Goal: Task Accomplishment & Management: Manage account settings

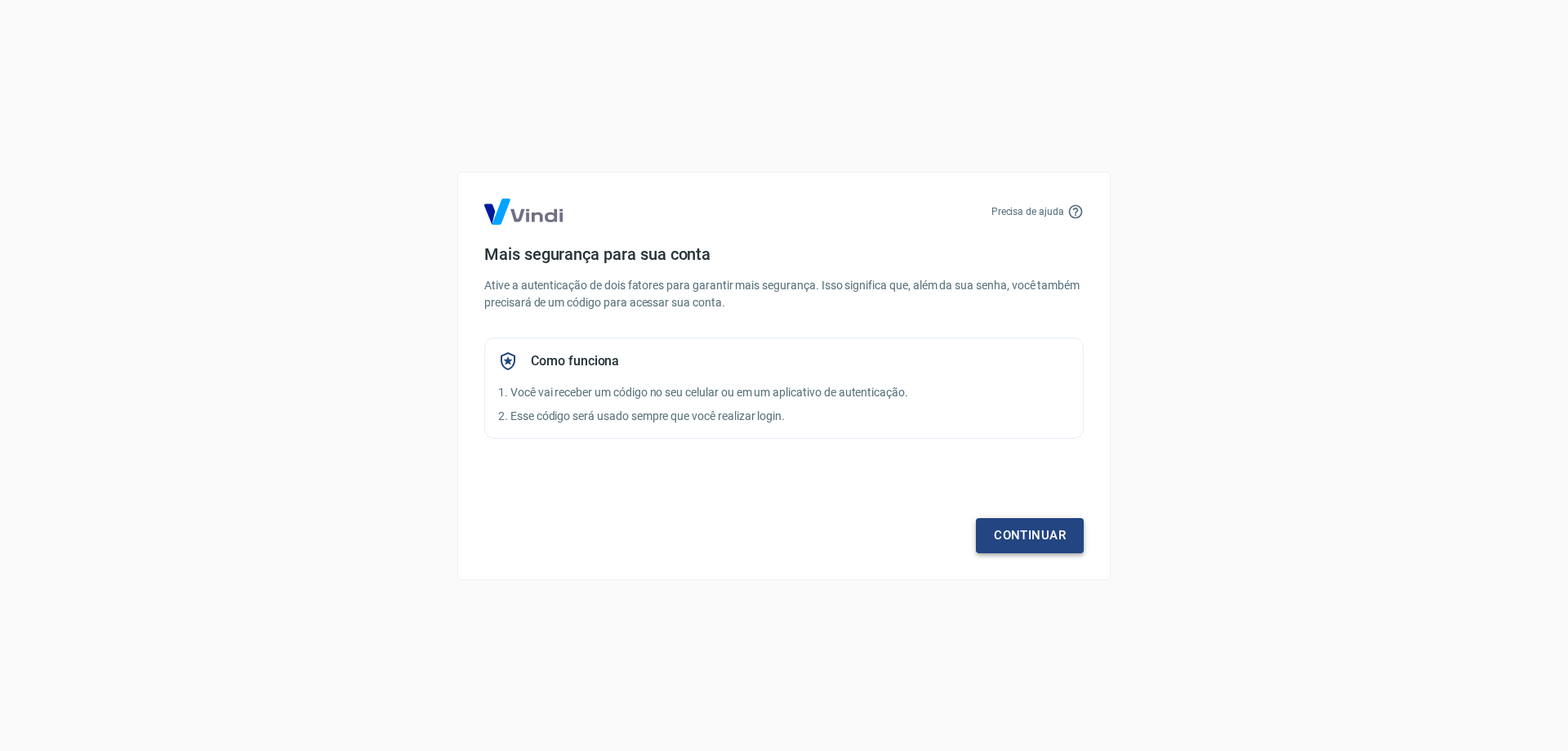
click at [1042, 534] on link "Continuar" at bounding box center [1029, 535] width 108 height 35
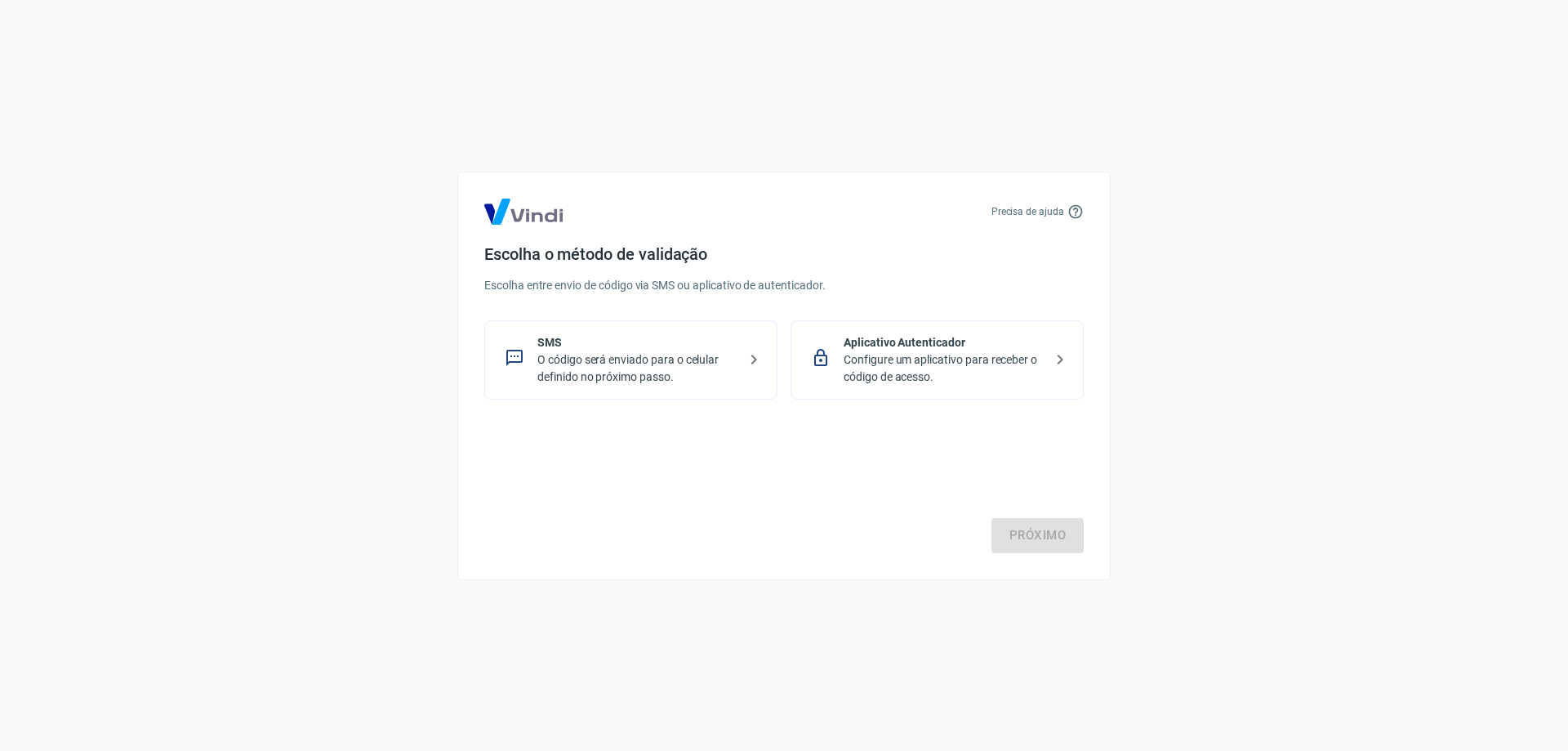
click at [714, 360] on p "O código será enviado para o celular definido no próximo passo." at bounding box center [637, 369] width 200 height 35
click at [1052, 530] on link "Próximo" at bounding box center [1038, 535] width 92 height 35
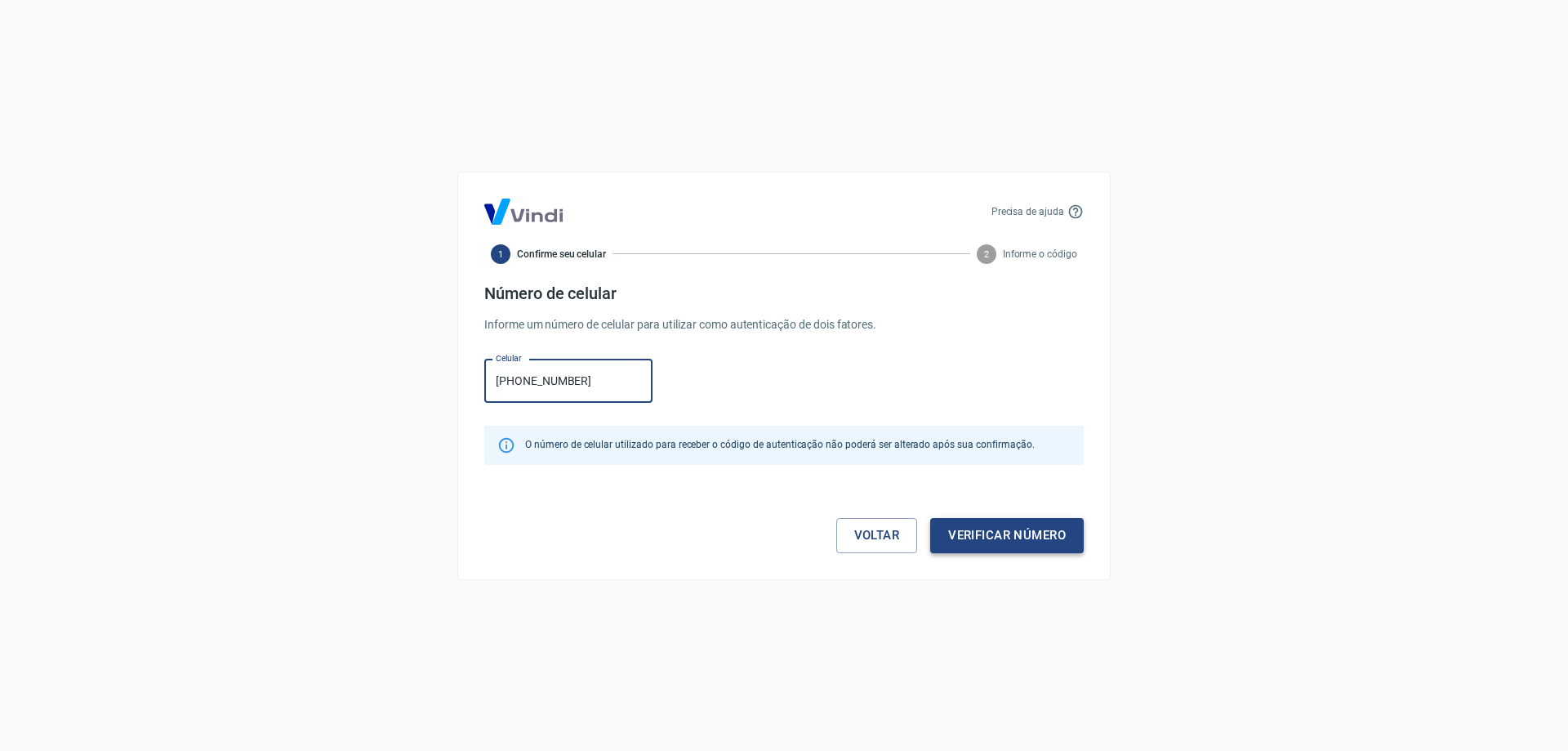
type input "(11) 95664-8089"
click at [1043, 537] on button "Verificar número" at bounding box center [1006, 535] width 154 height 35
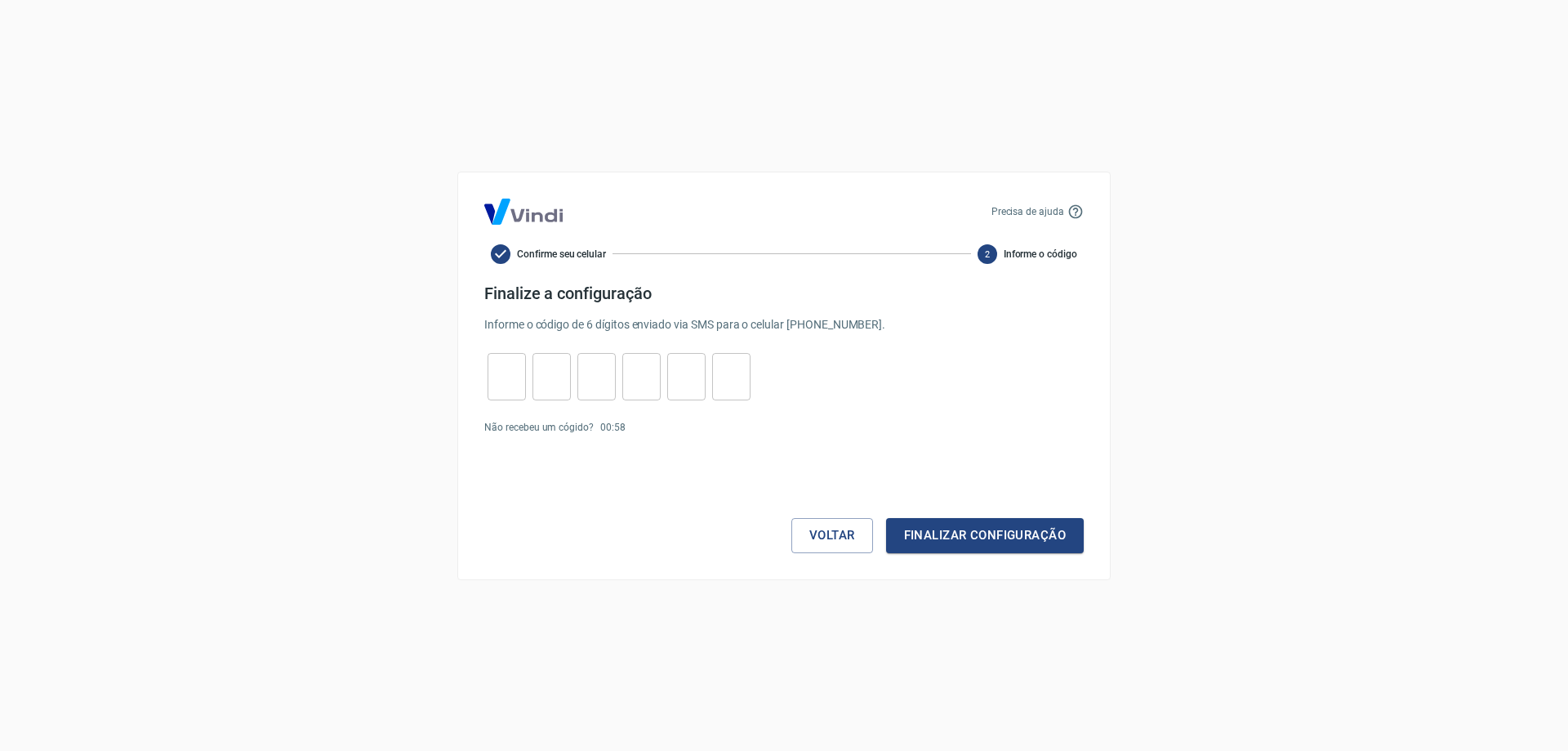
click at [499, 375] on input "tel" at bounding box center [506, 376] width 39 height 35
type input "4"
type input "5"
type input "2"
type input "8"
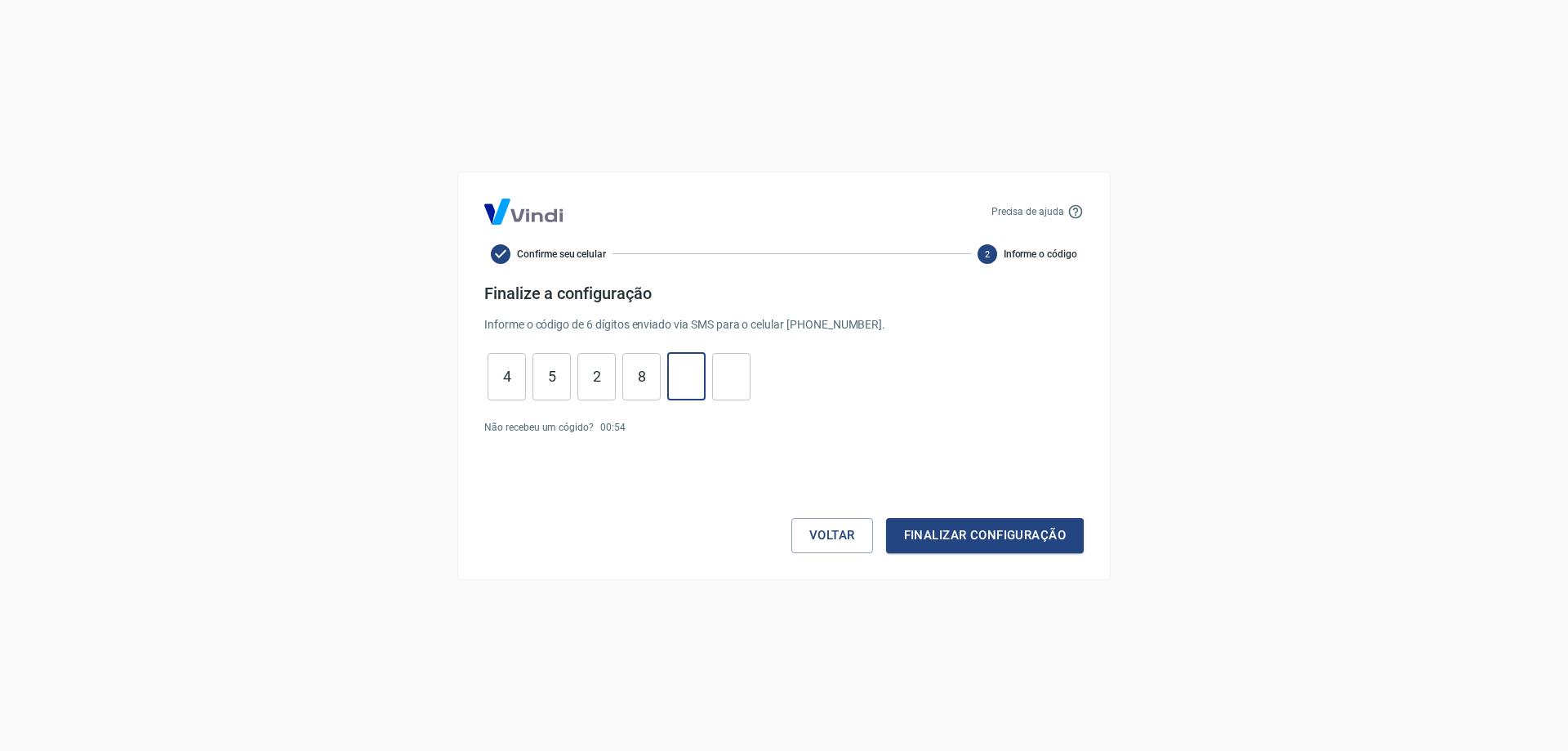
type input "3"
type input "9"
click at [979, 531] on button "Finalizar configuração" at bounding box center [985, 535] width 197 height 35
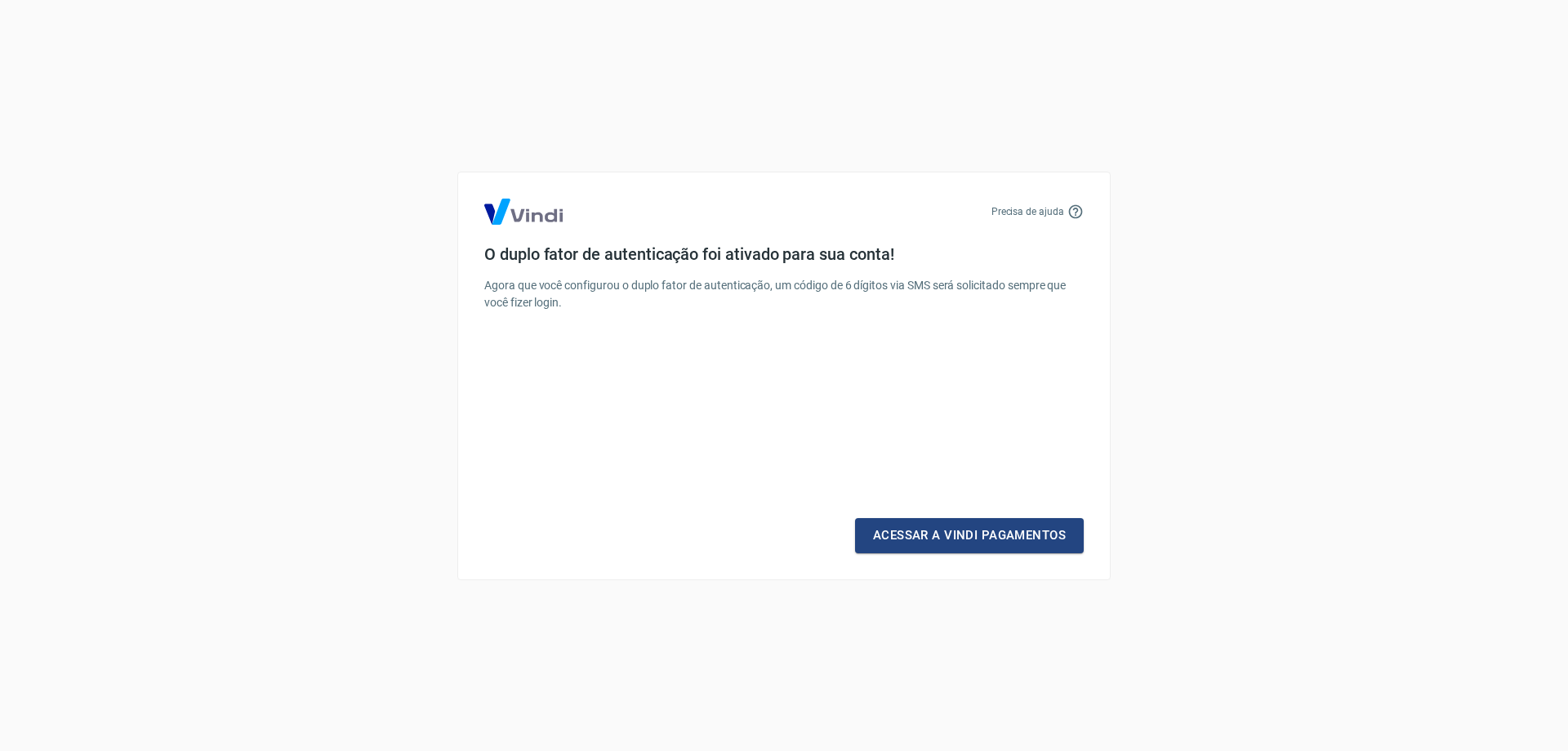
click at [983, 531] on link "Acessar a Vindi Pagamentos" at bounding box center [969, 535] width 229 height 35
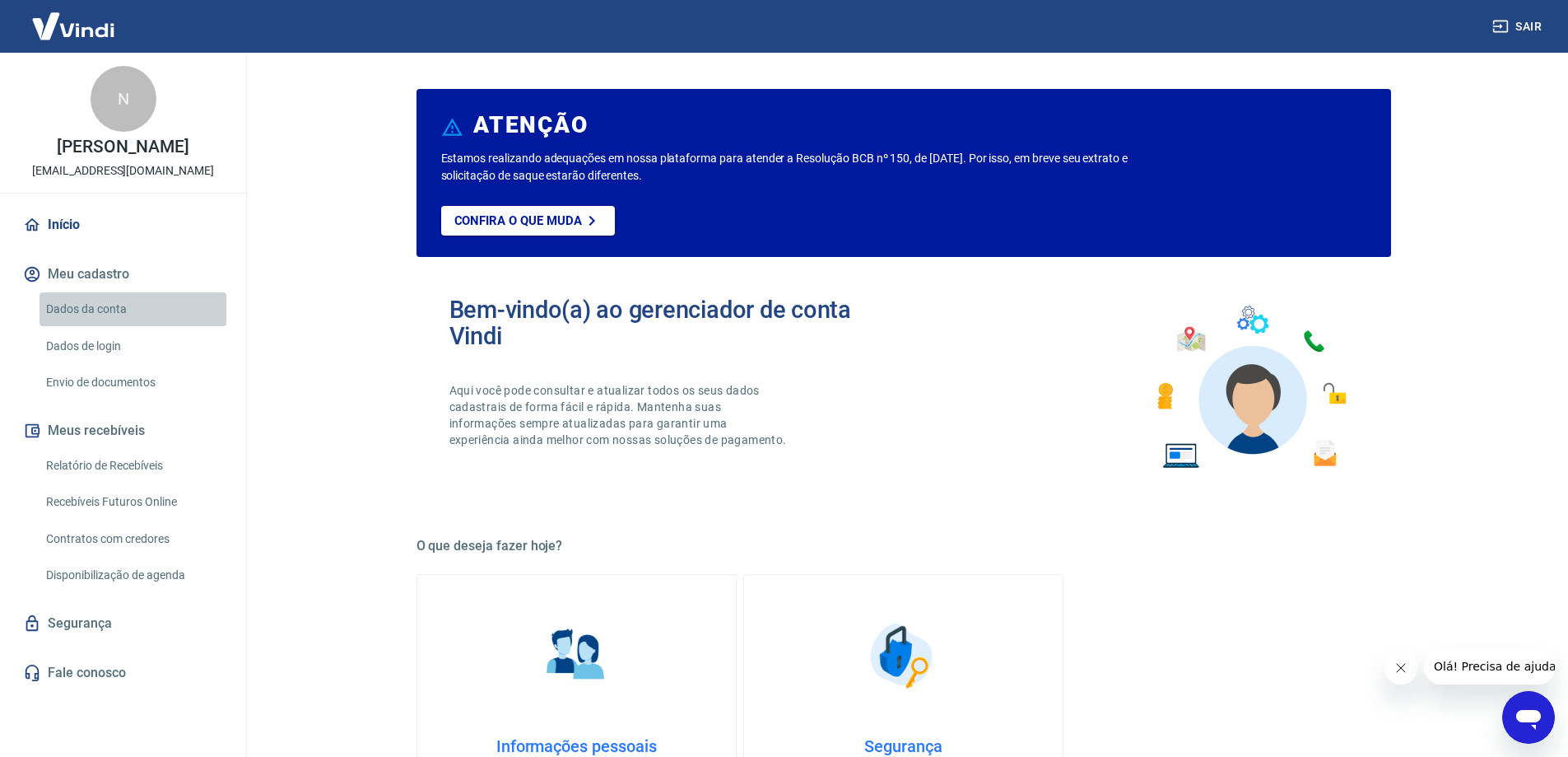
click at [99, 306] on link "Dados da conta" at bounding box center [133, 309] width 187 height 34
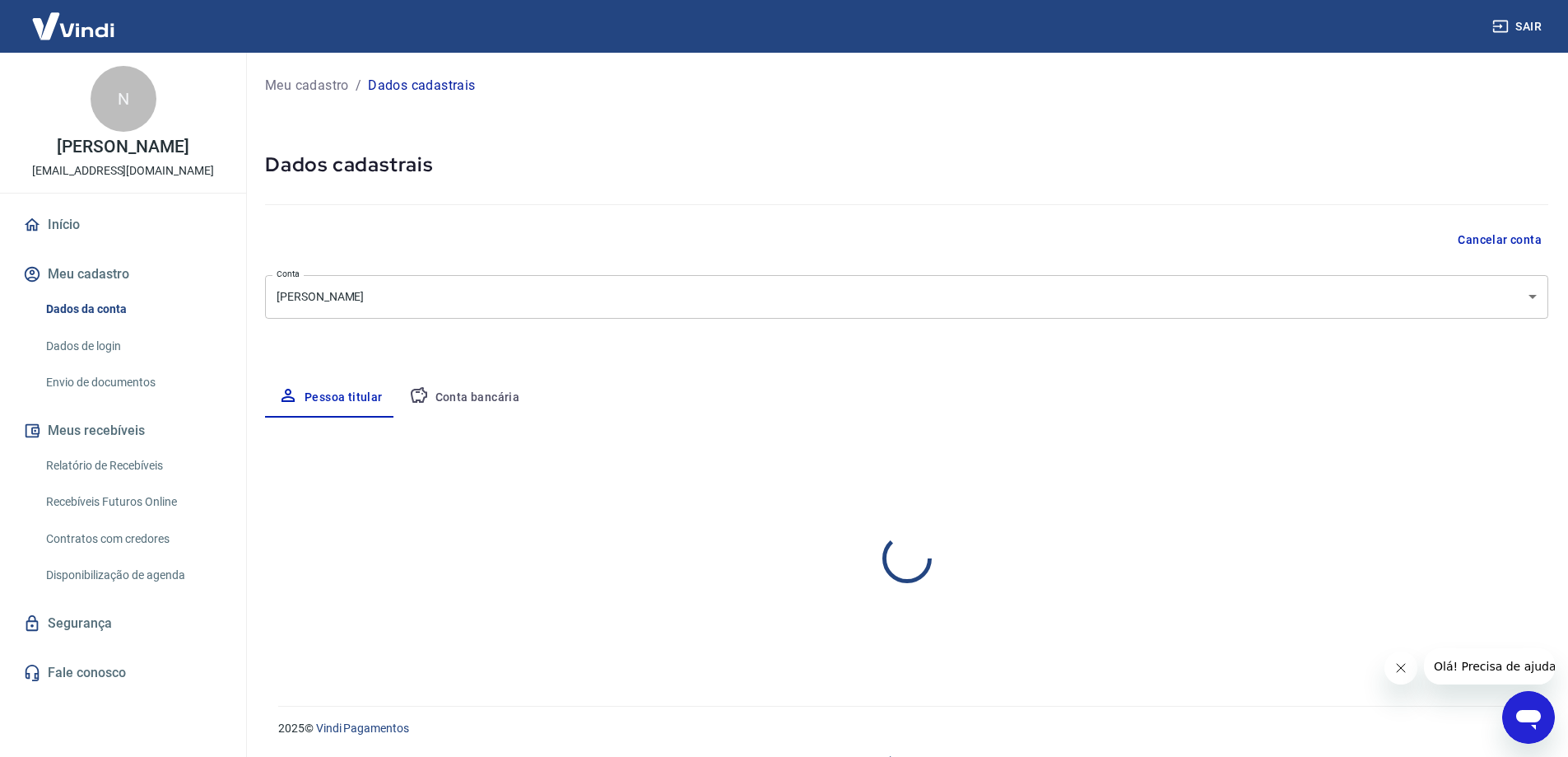
select select "SP"
select select "business"
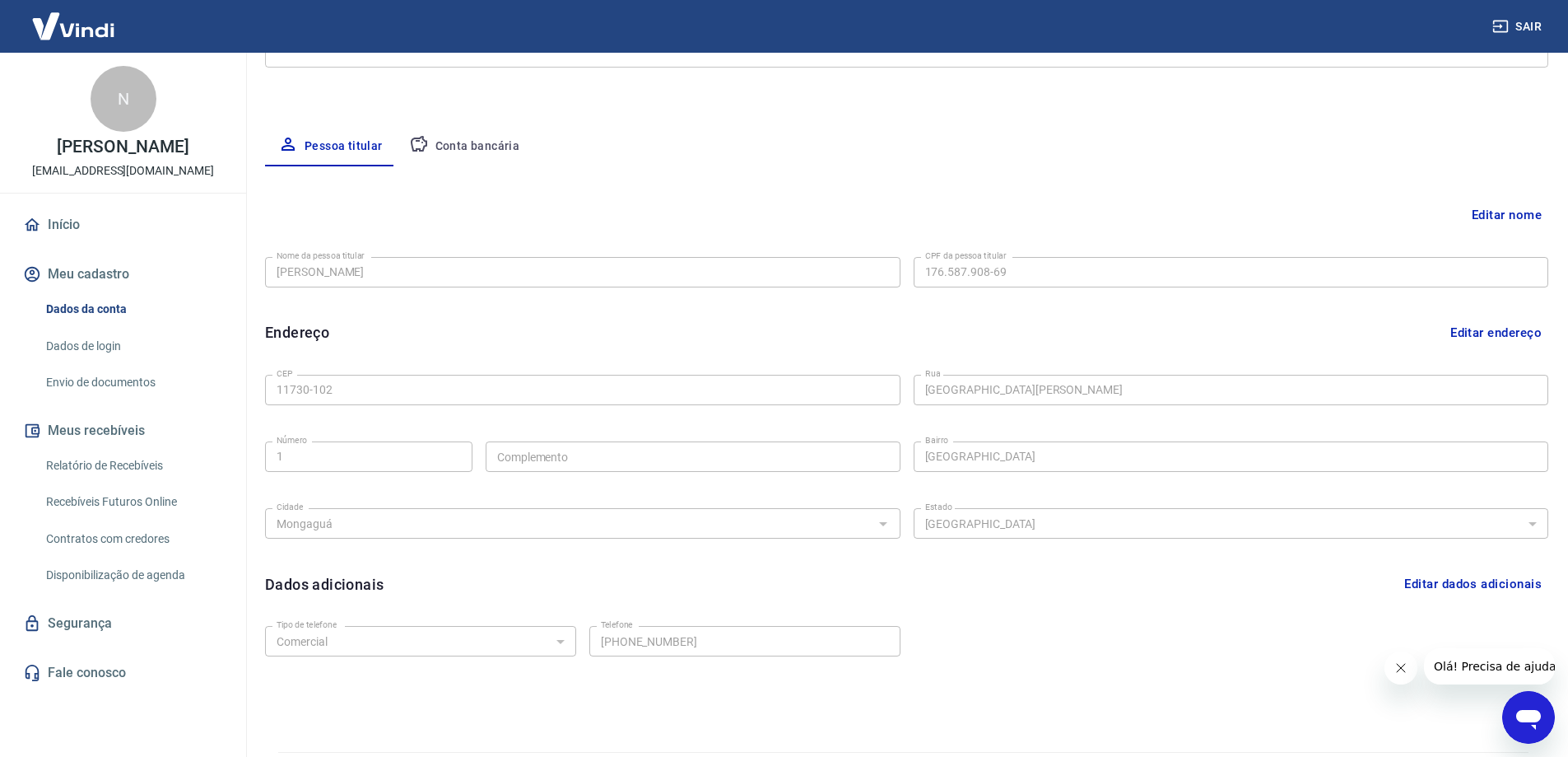
scroll to position [133, 0]
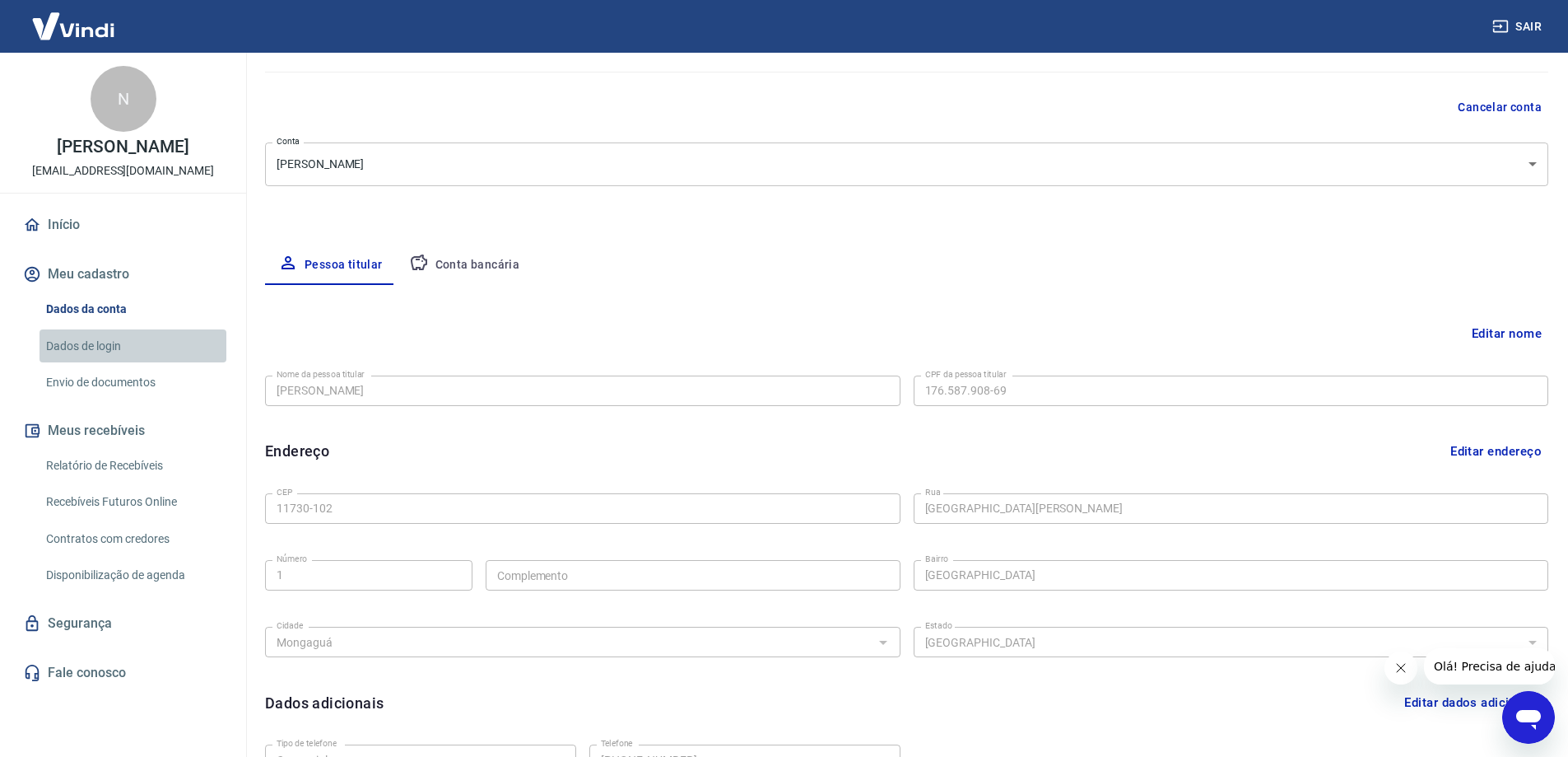
click at [104, 342] on link "Dados de login" at bounding box center [133, 346] width 187 height 34
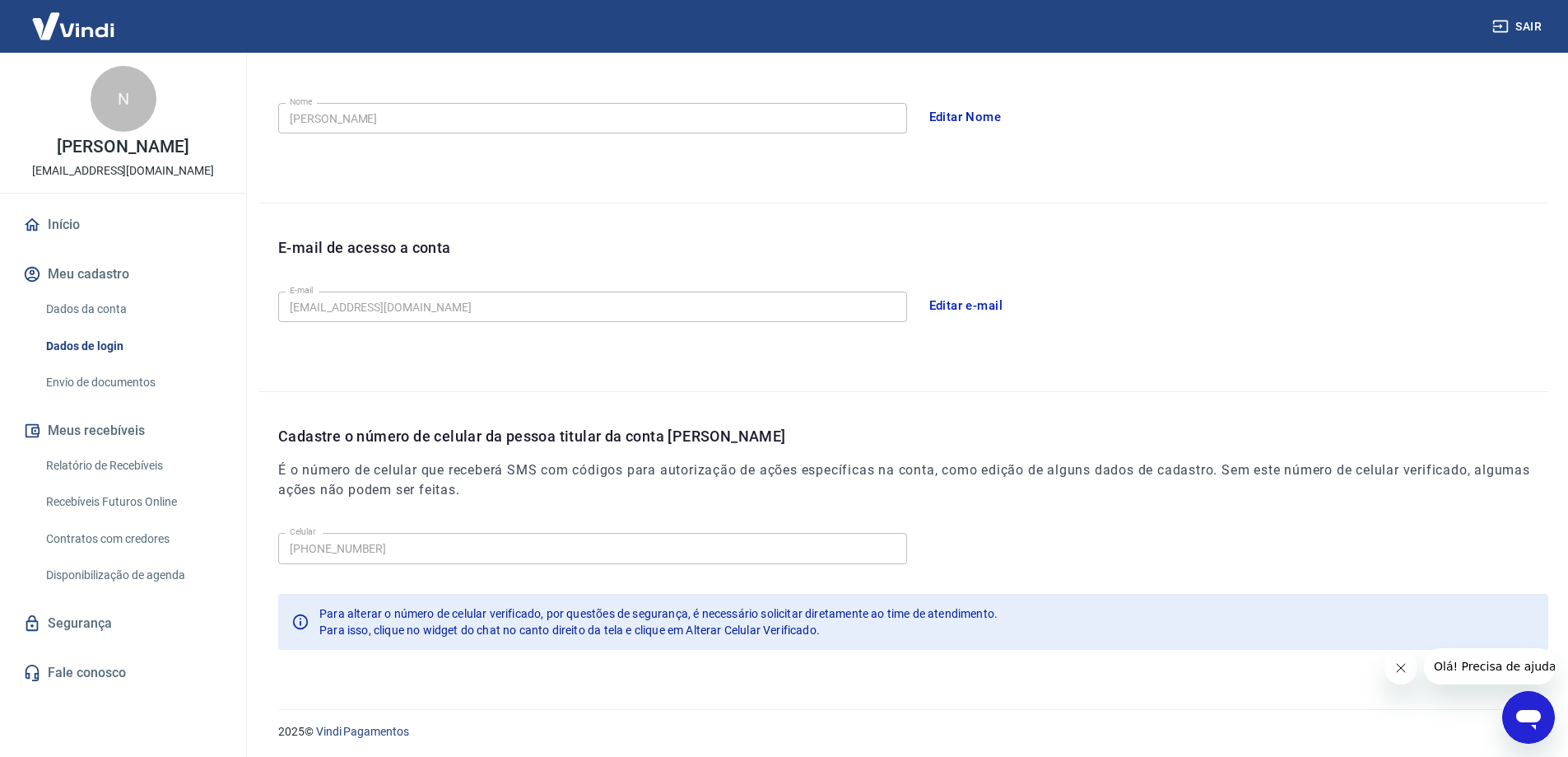
scroll to position [298, 0]
click at [127, 378] on link "Envio de documentos" at bounding box center [133, 382] width 187 height 34
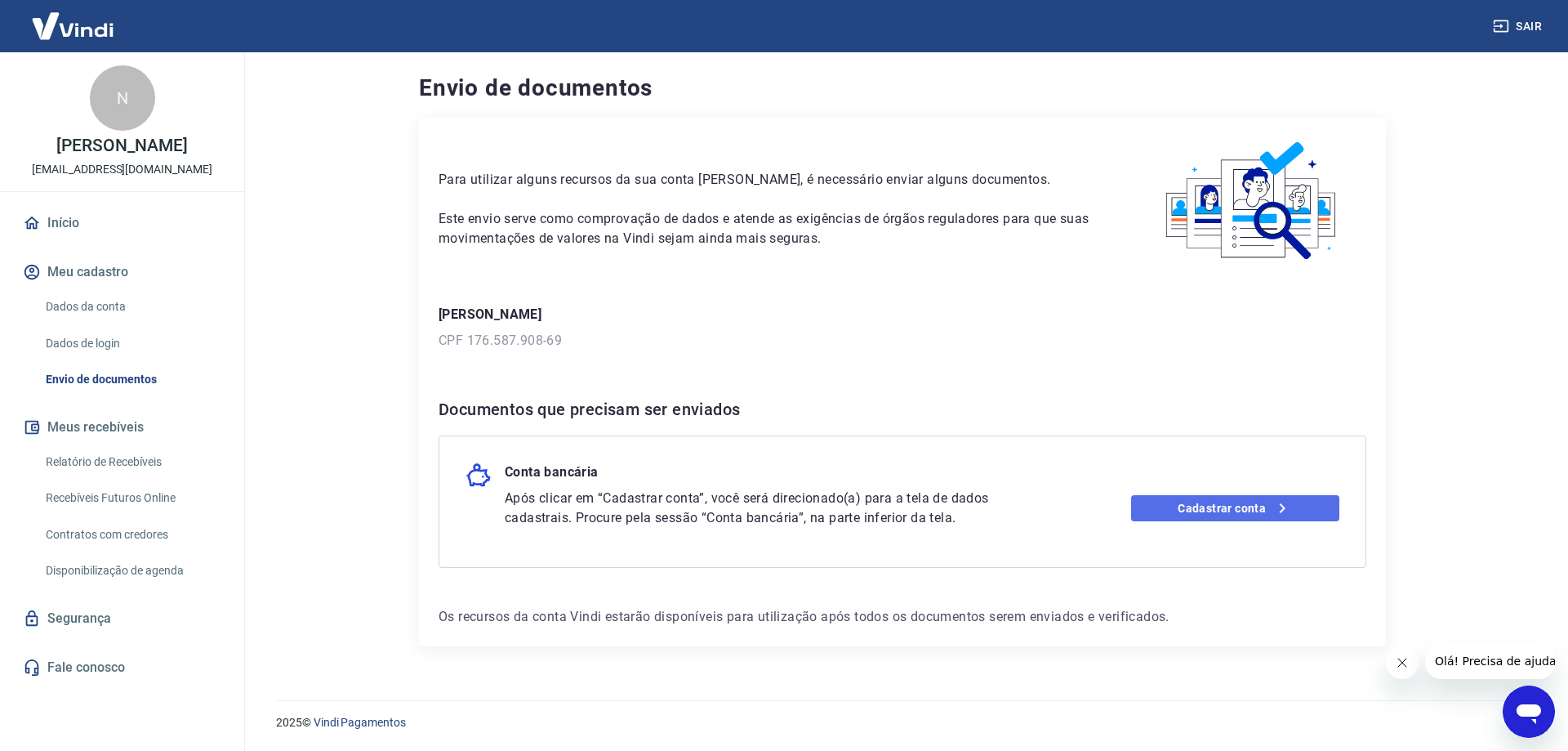
click at [1242, 507] on link "Cadastrar conta" at bounding box center [1236, 508] width 209 height 26
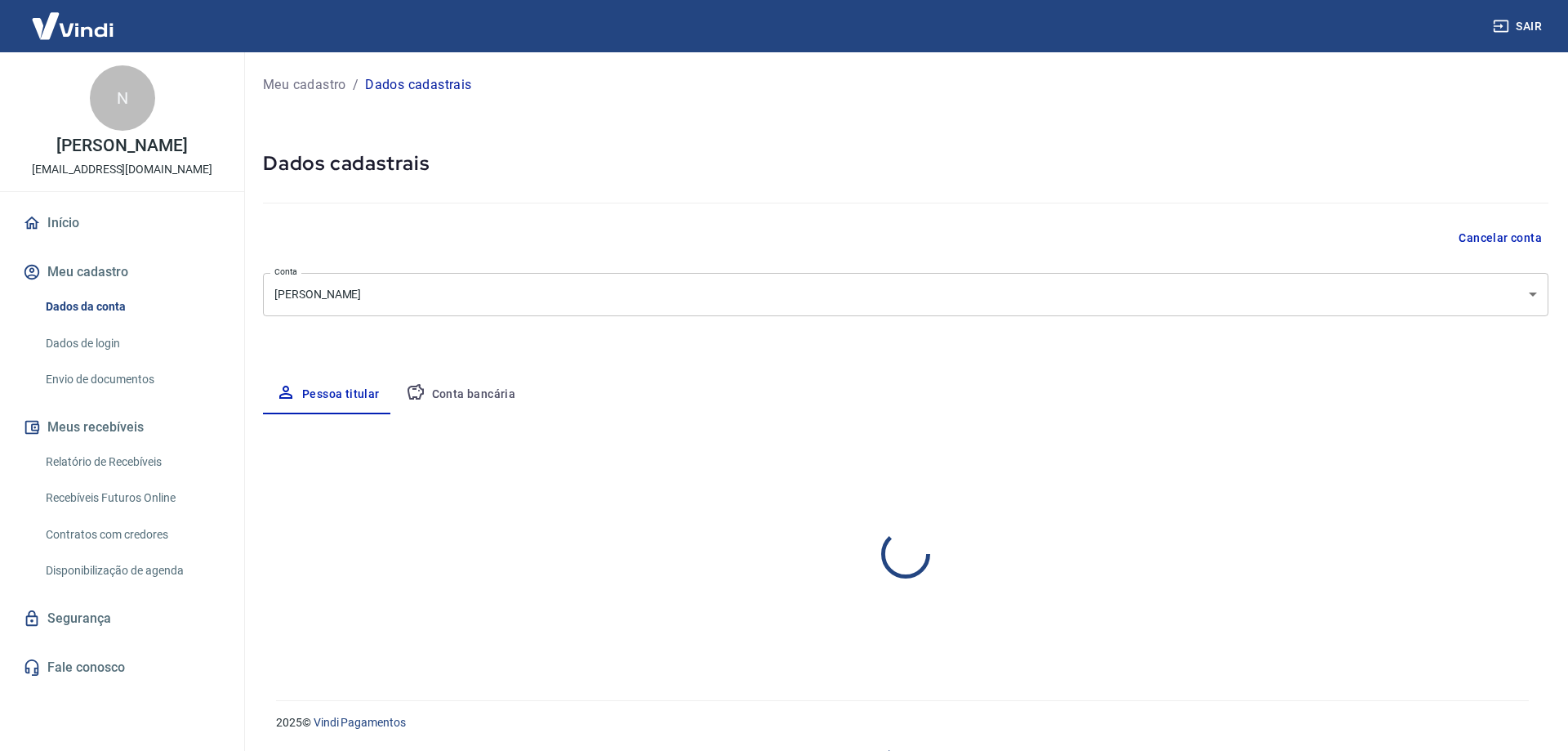
select select "SP"
select select "business"
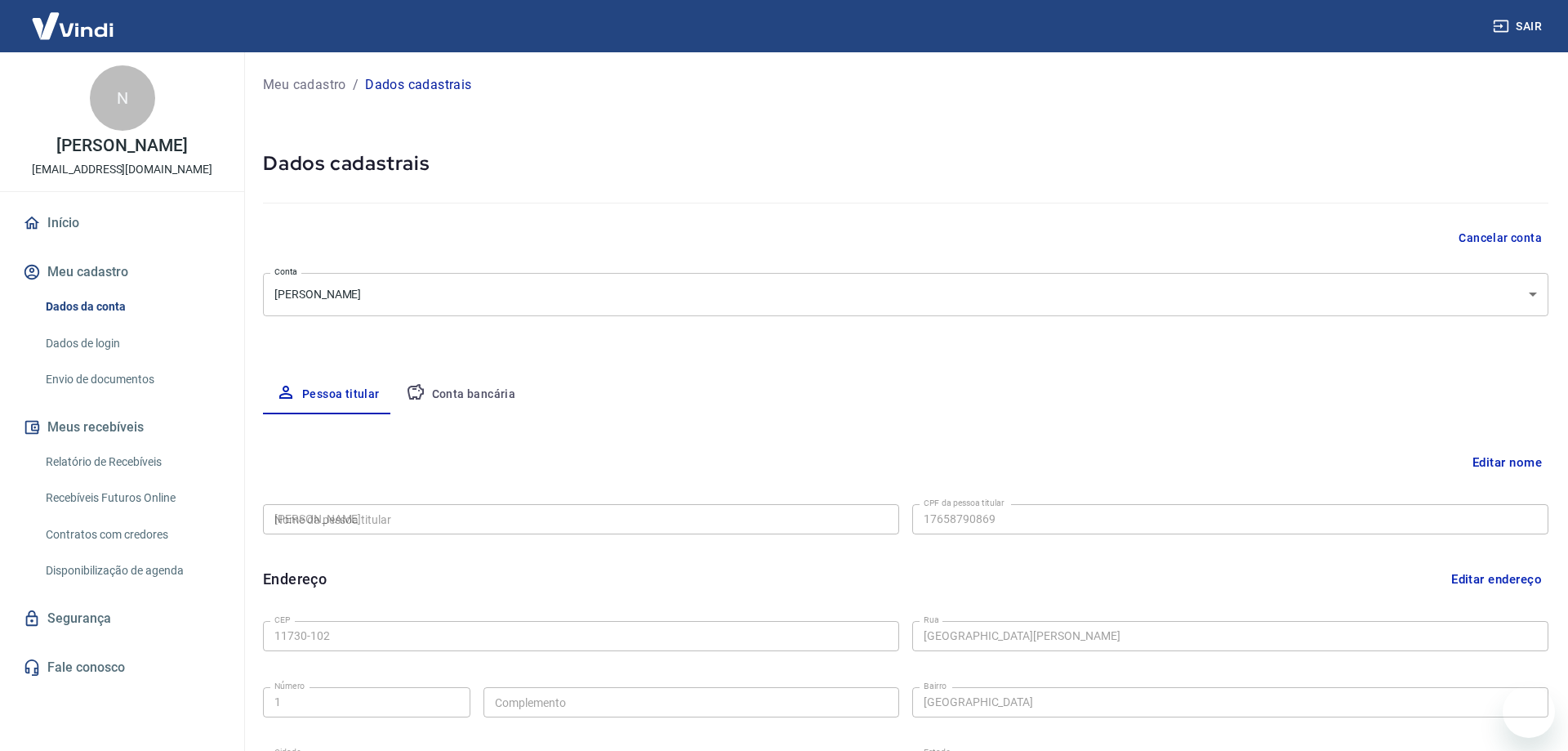
type input "176.587.908-69"
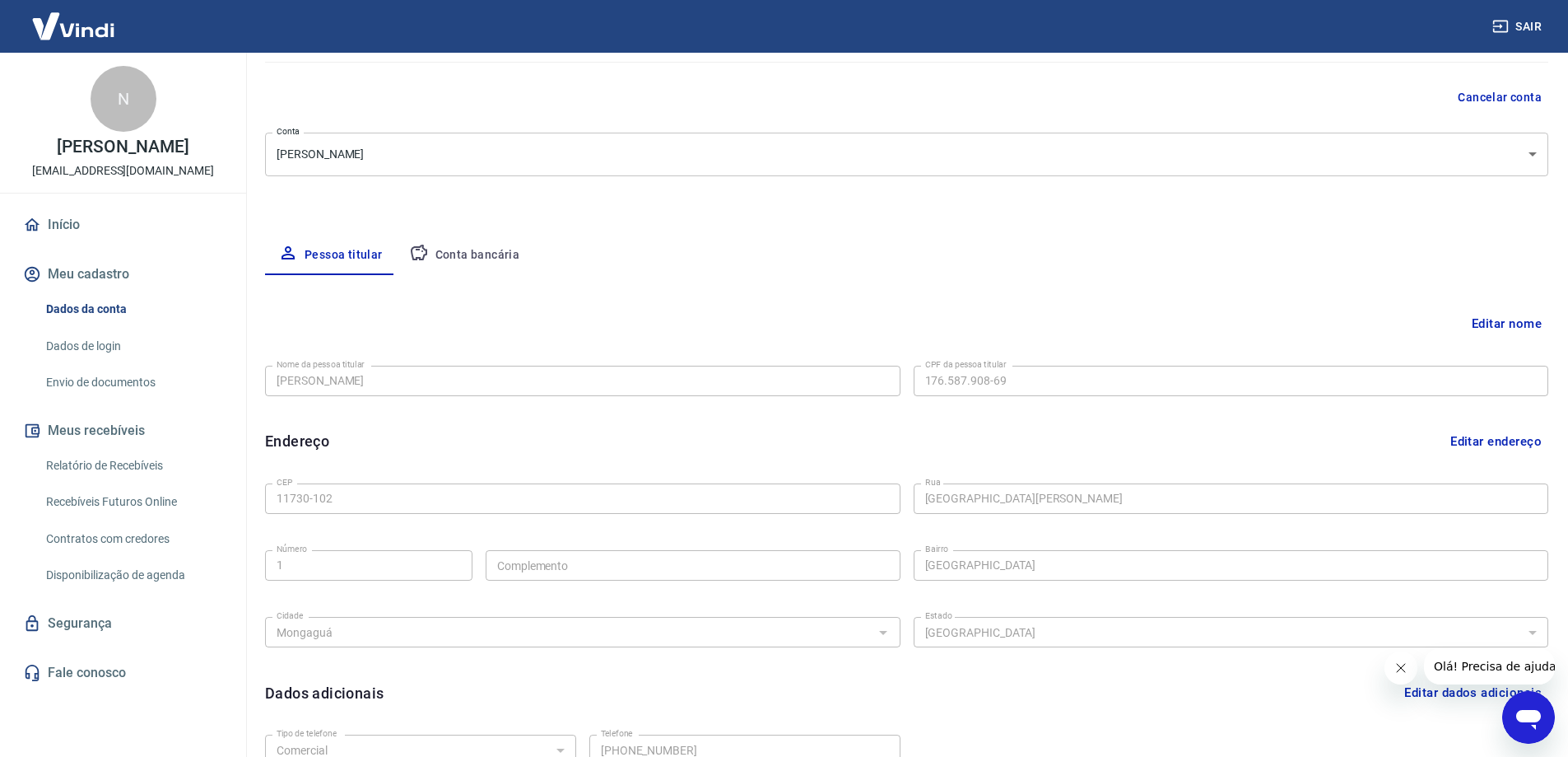
scroll to position [165, 0]
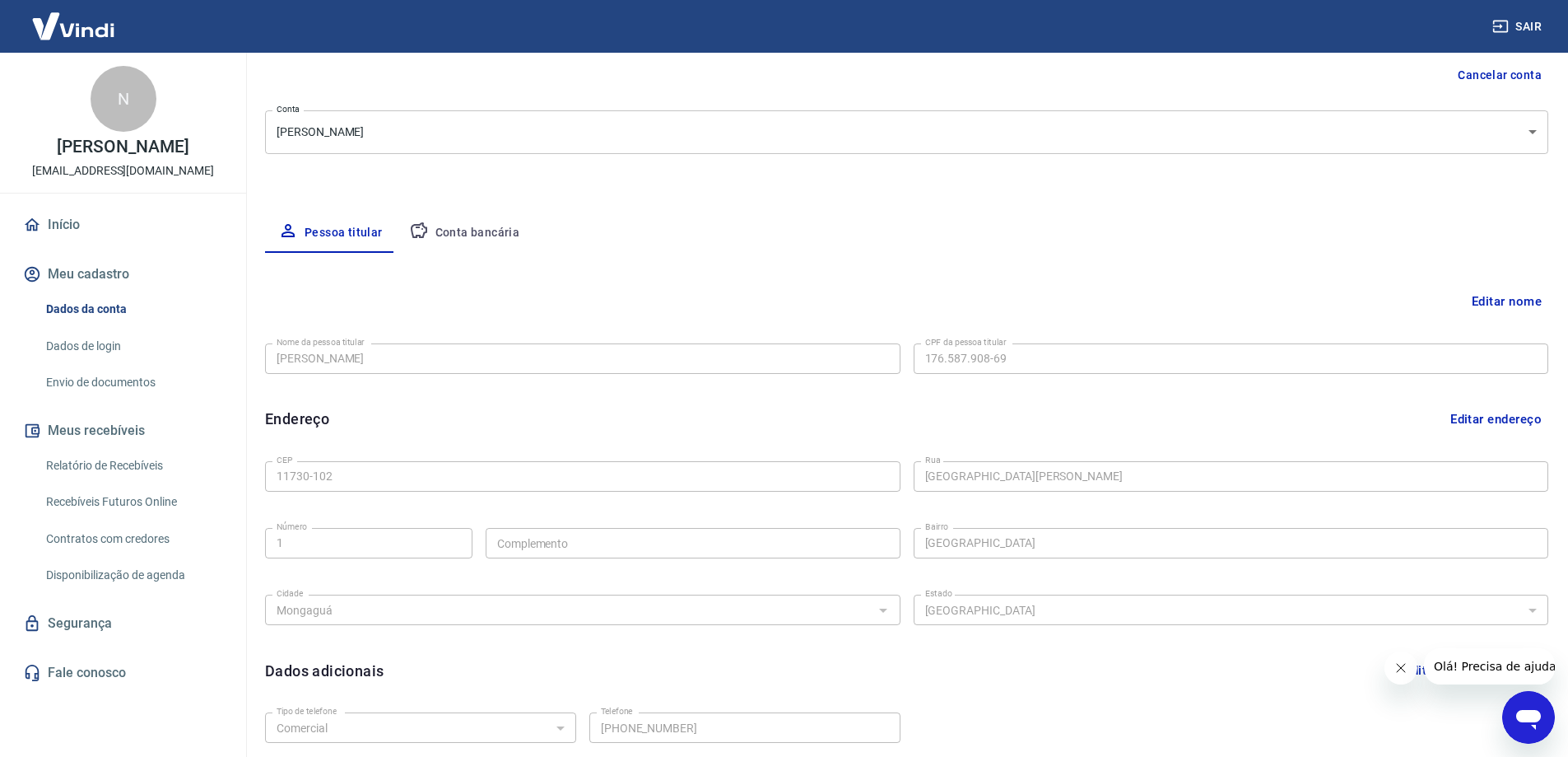
click at [477, 233] on button "Conta bancária" at bounding box center [465, 233] width 138 height 40
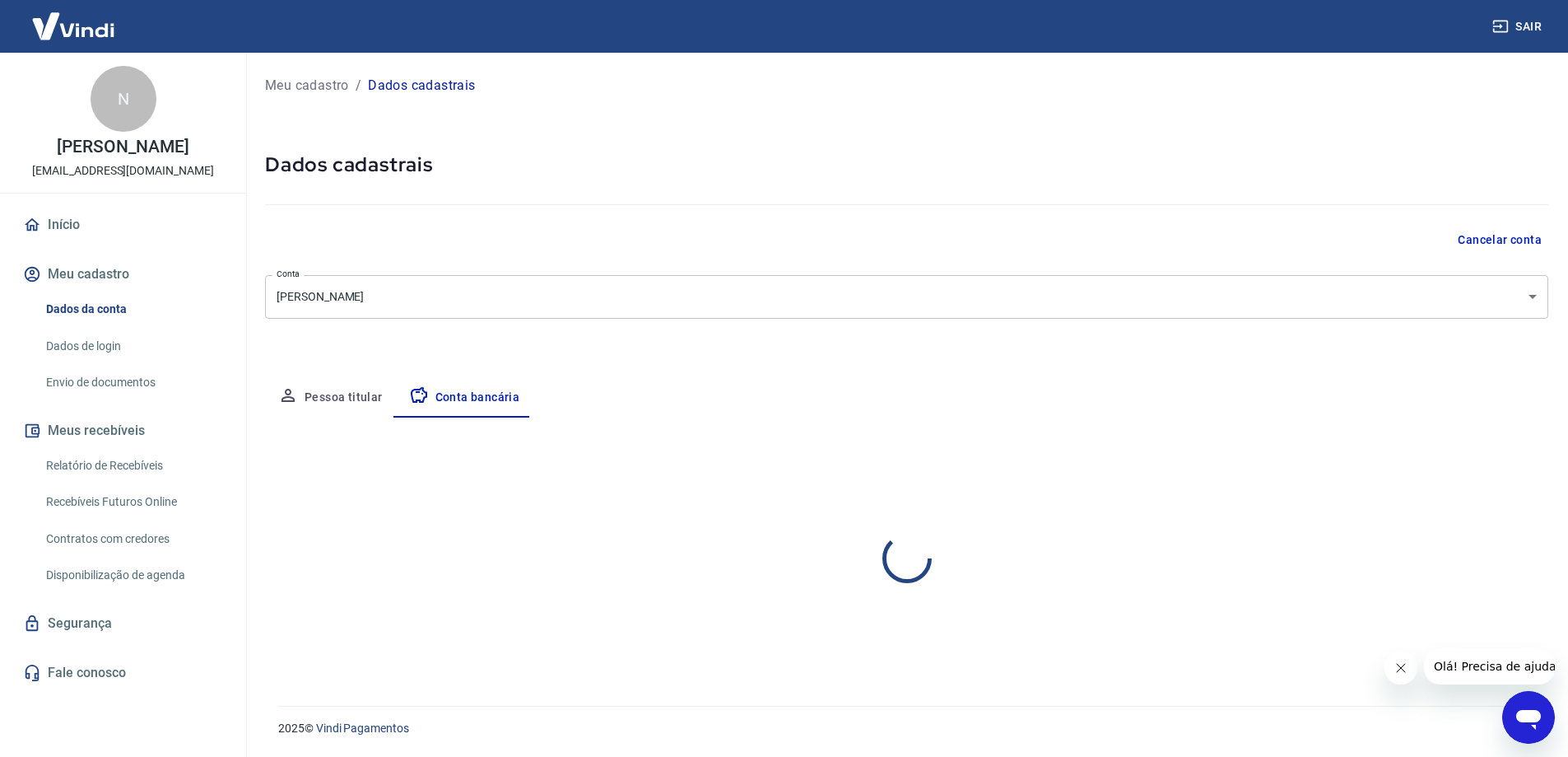
scroll to position [0, 0]
select select "1"
click at [350, 395] on button "Pessoa titular" at bounding box center [331, 398] width 131 height 40
select select "SP"
select select "business"
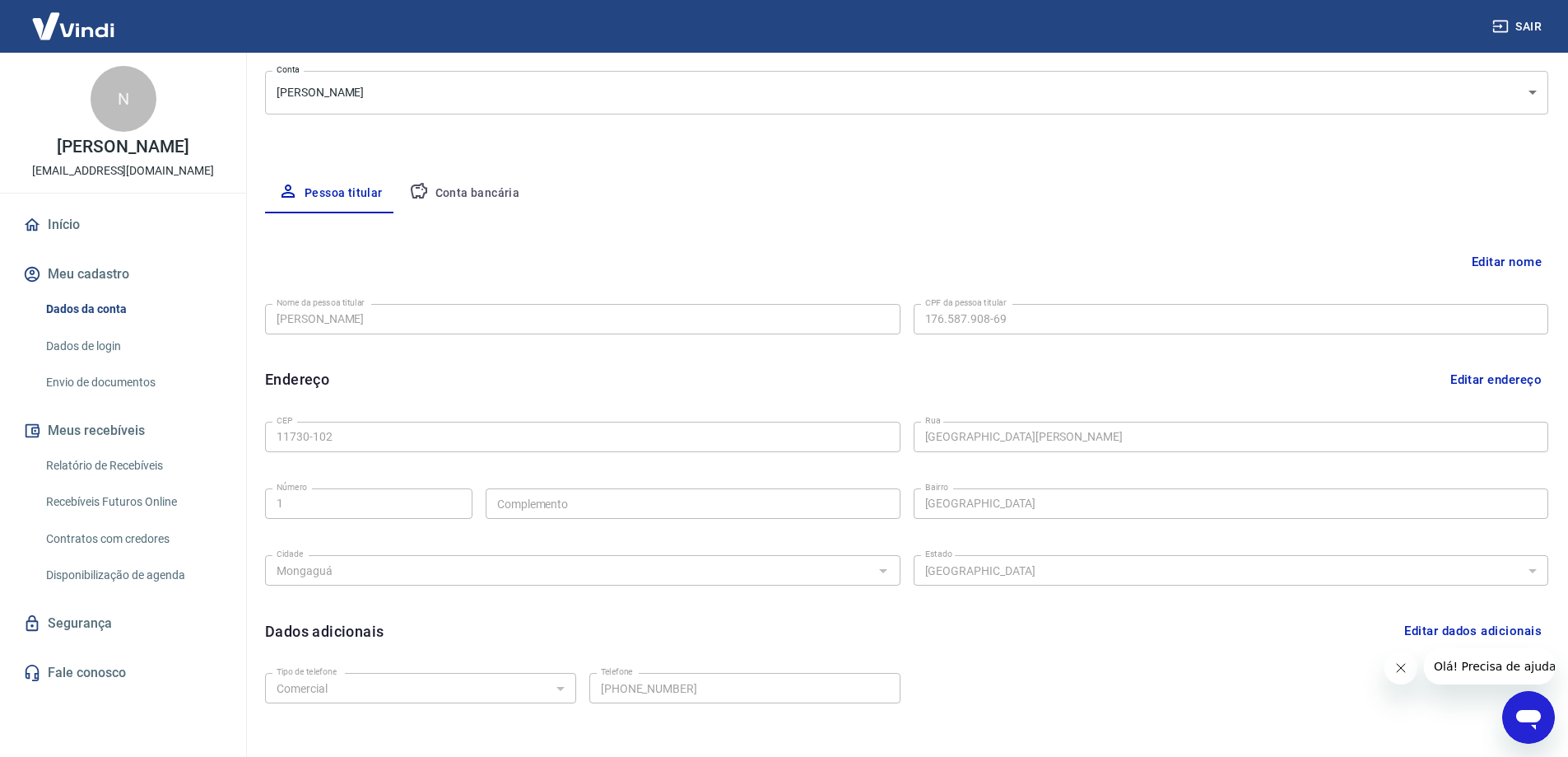
scroll to position [298, 0]
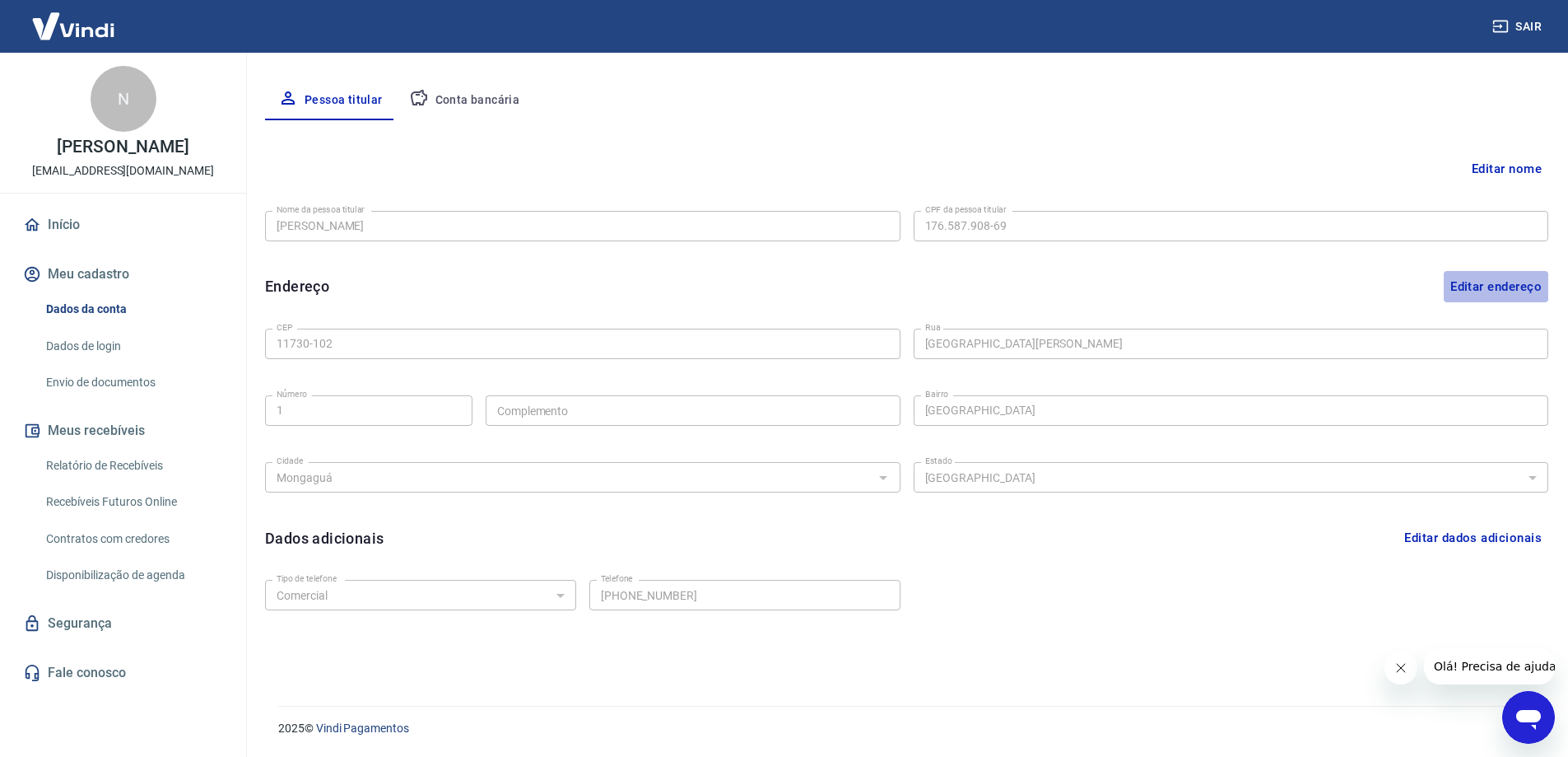
click at [1467, 282] on button "Editar endereço" at bounding box center [1496, 287] width 104 height 32
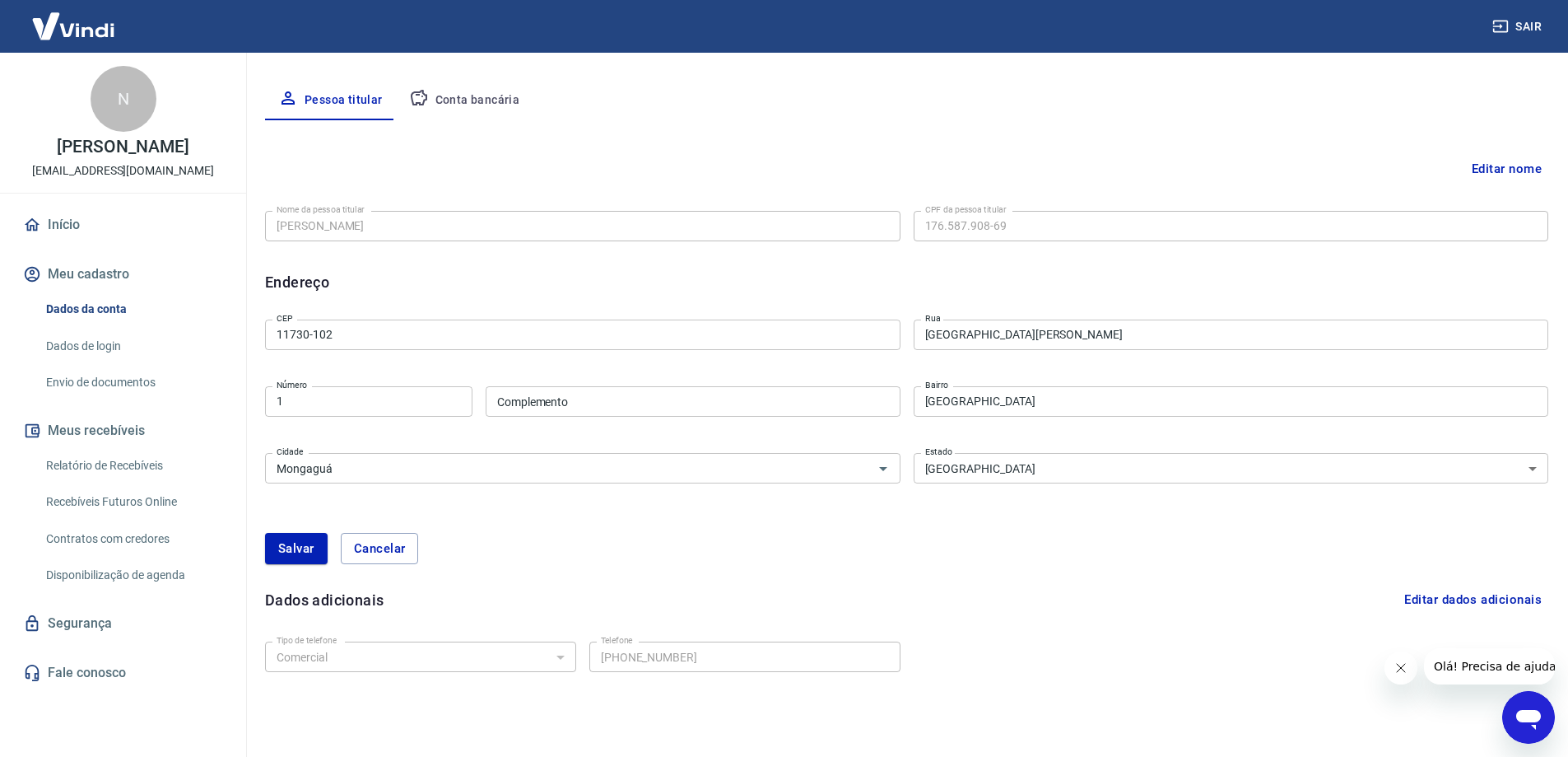
click at [335, 404] on input "1" at bounding box center [369, 401] width 207 height 31
type input "55"
click at [553, 403] on input "Complemento" at bounding box center [693, 401] width 415 height 31
type input "ap 194"
click at [997, 581] on div "[PERSON_NAME]" at bounding box center [907, 548] width 1284 height 70
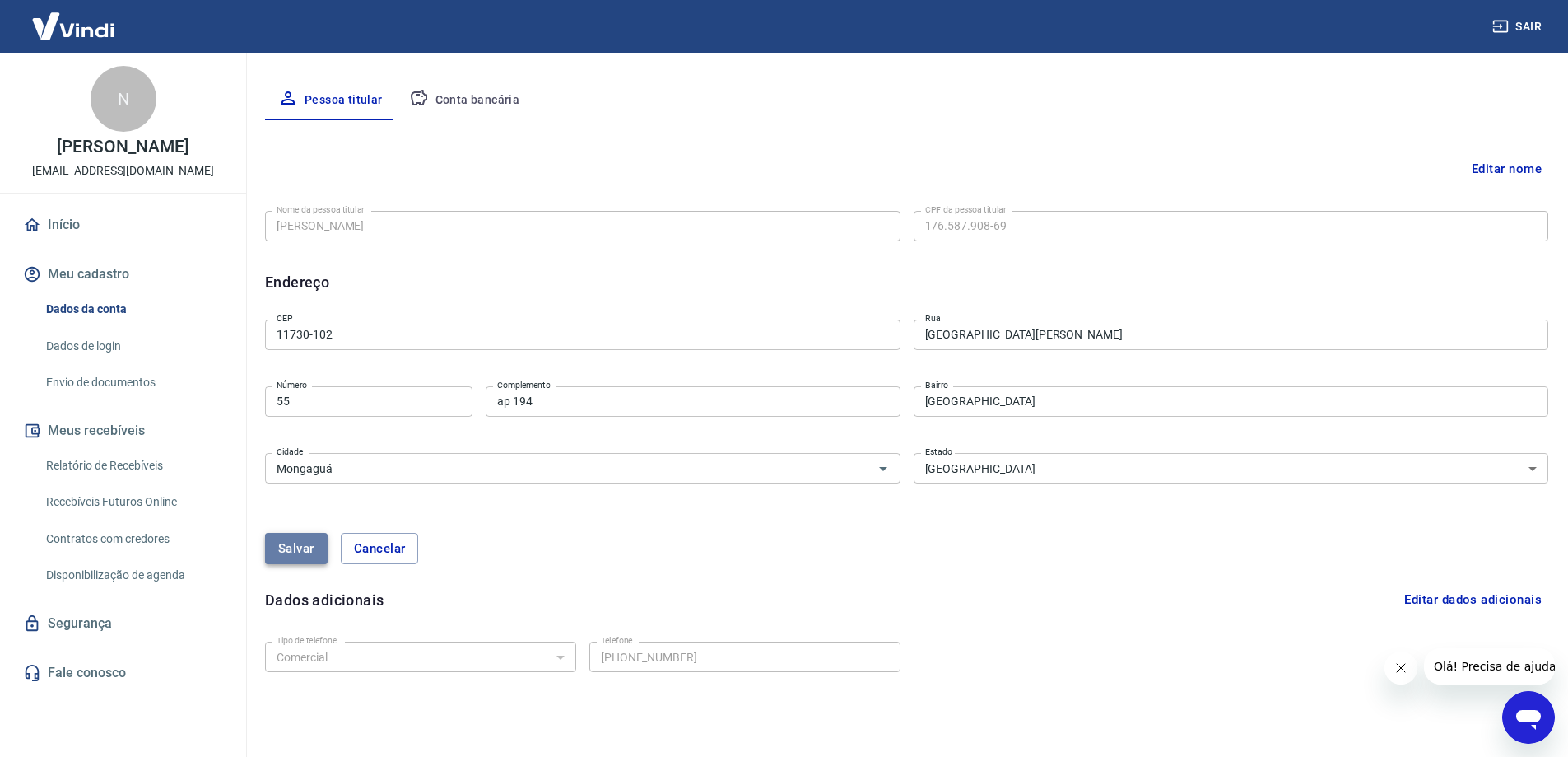
click at [304, 549] on button "Salvar" at bounding box center [296, 549] width 62 height 32
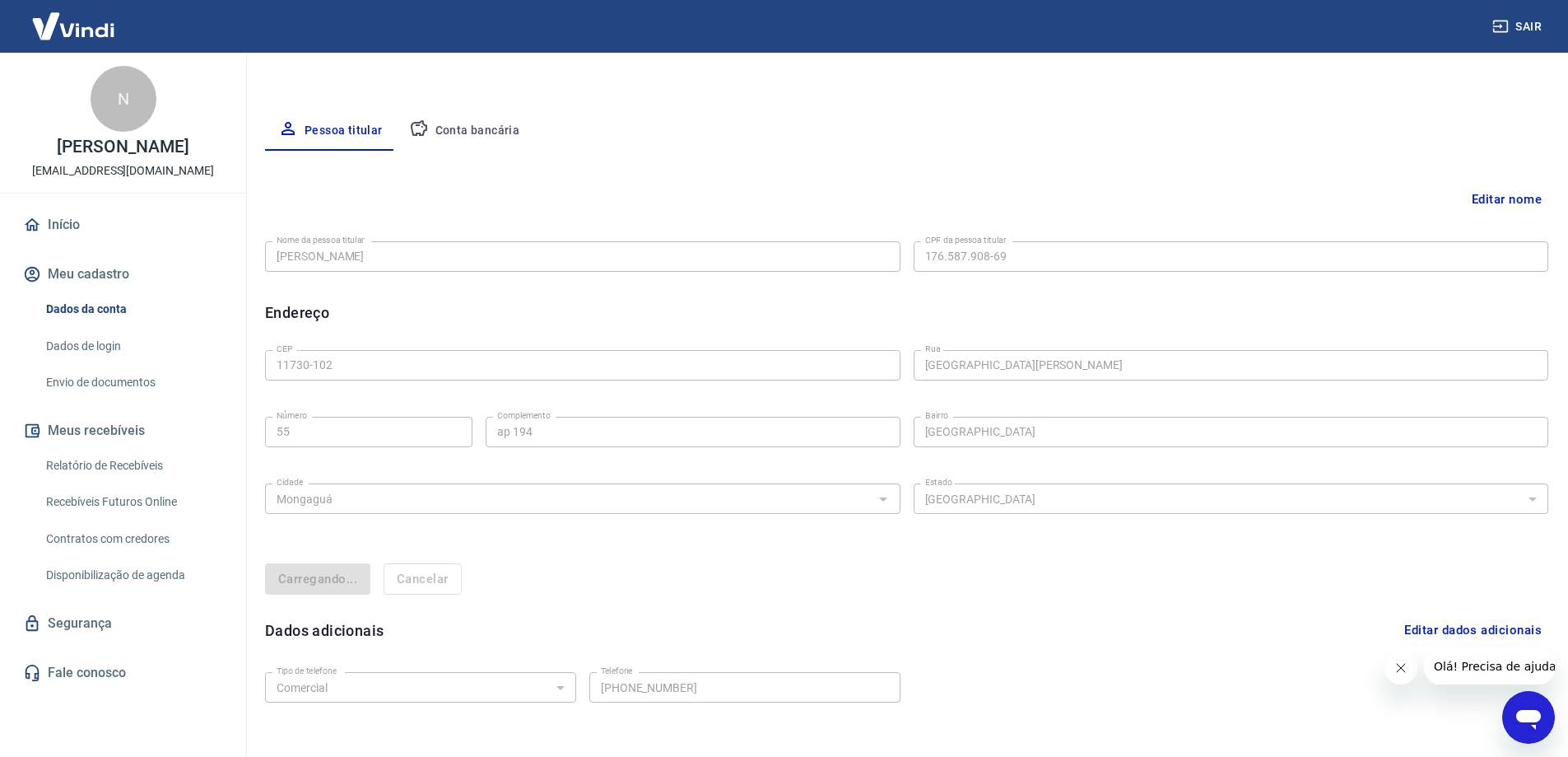
select select "SP"
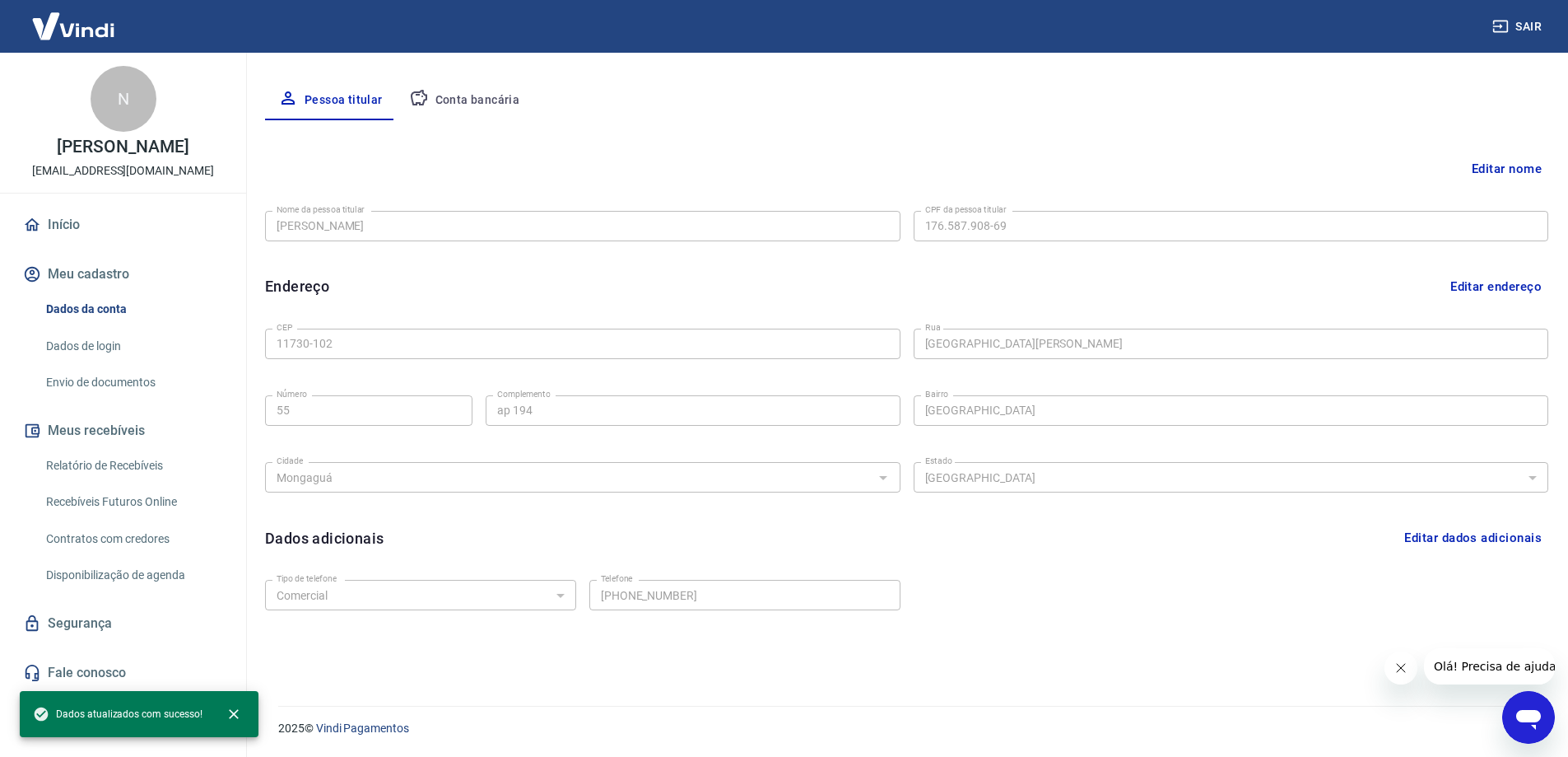
click at [1224, 616] on div "Tipo de telefone Residencial Comercial Tipo de telefone Telefone [PHONE_NUMBER]…" at bounding box center [907, 606] width 1284 height 66
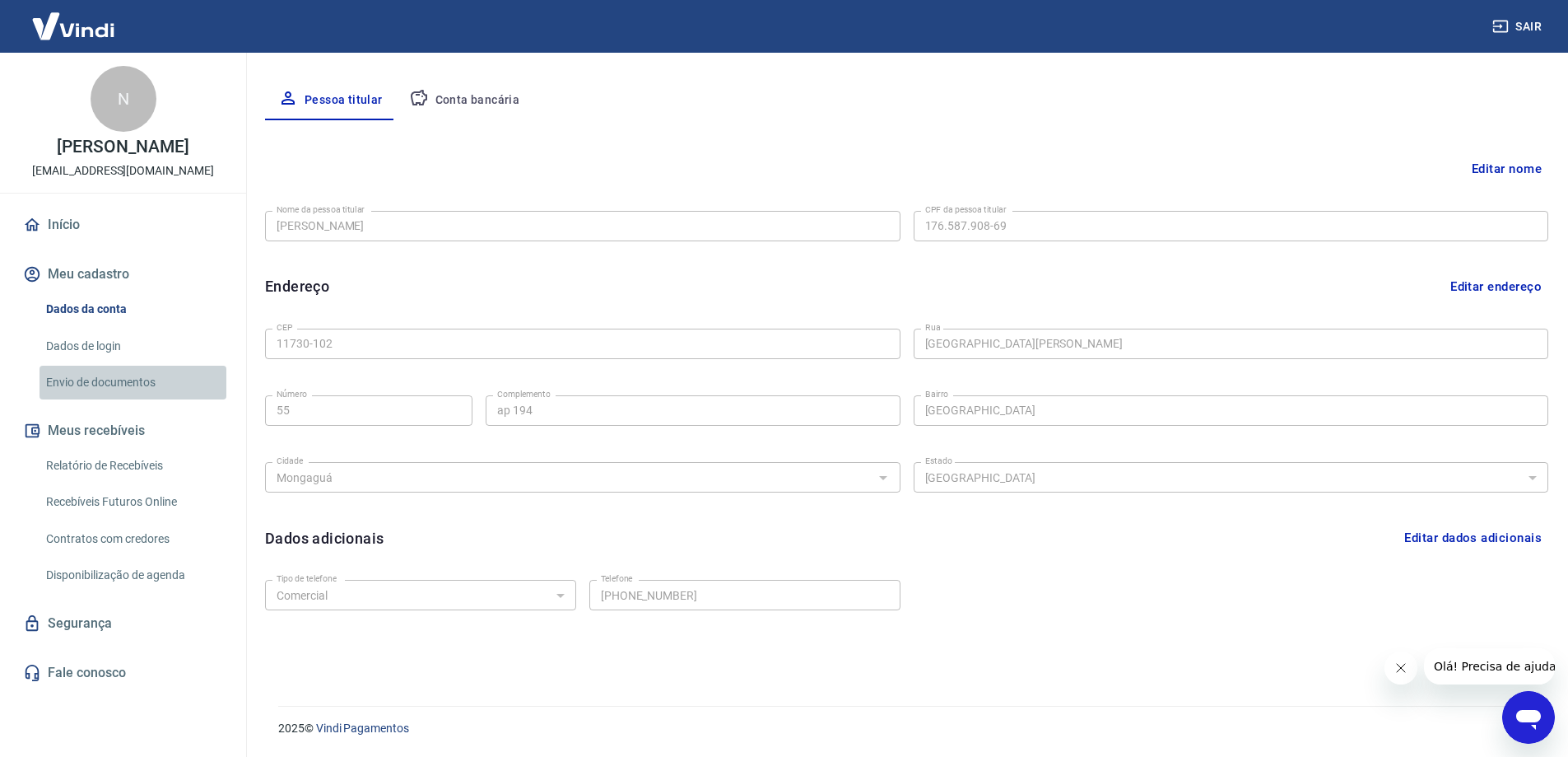
click at [96, 380] on link "Envio de documentos" at bounding box center [133, 382] width 187 height 34
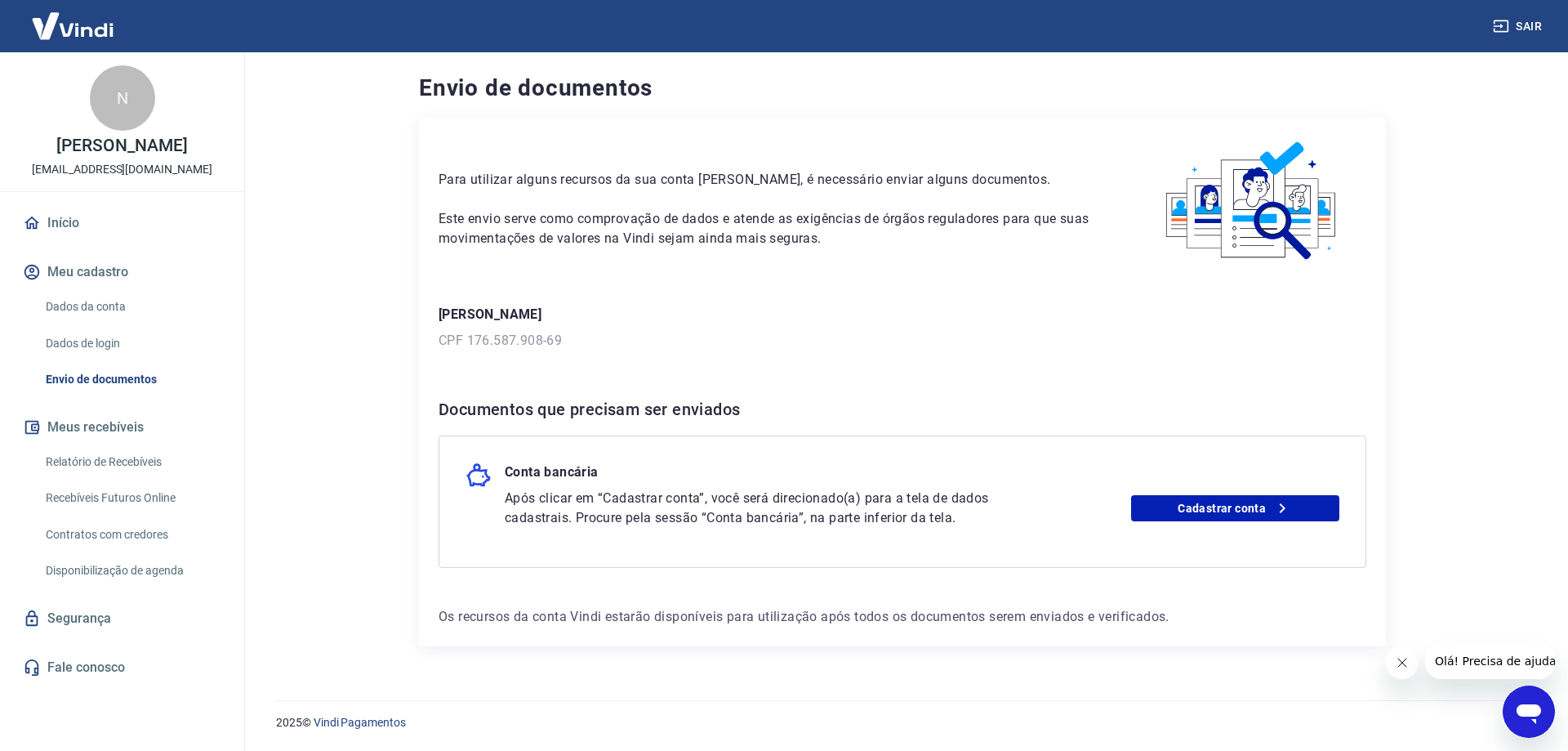
click at [68, 461] on link "Relatório de Recebíveis" at bounding box center [132, 461] width 186 height 34
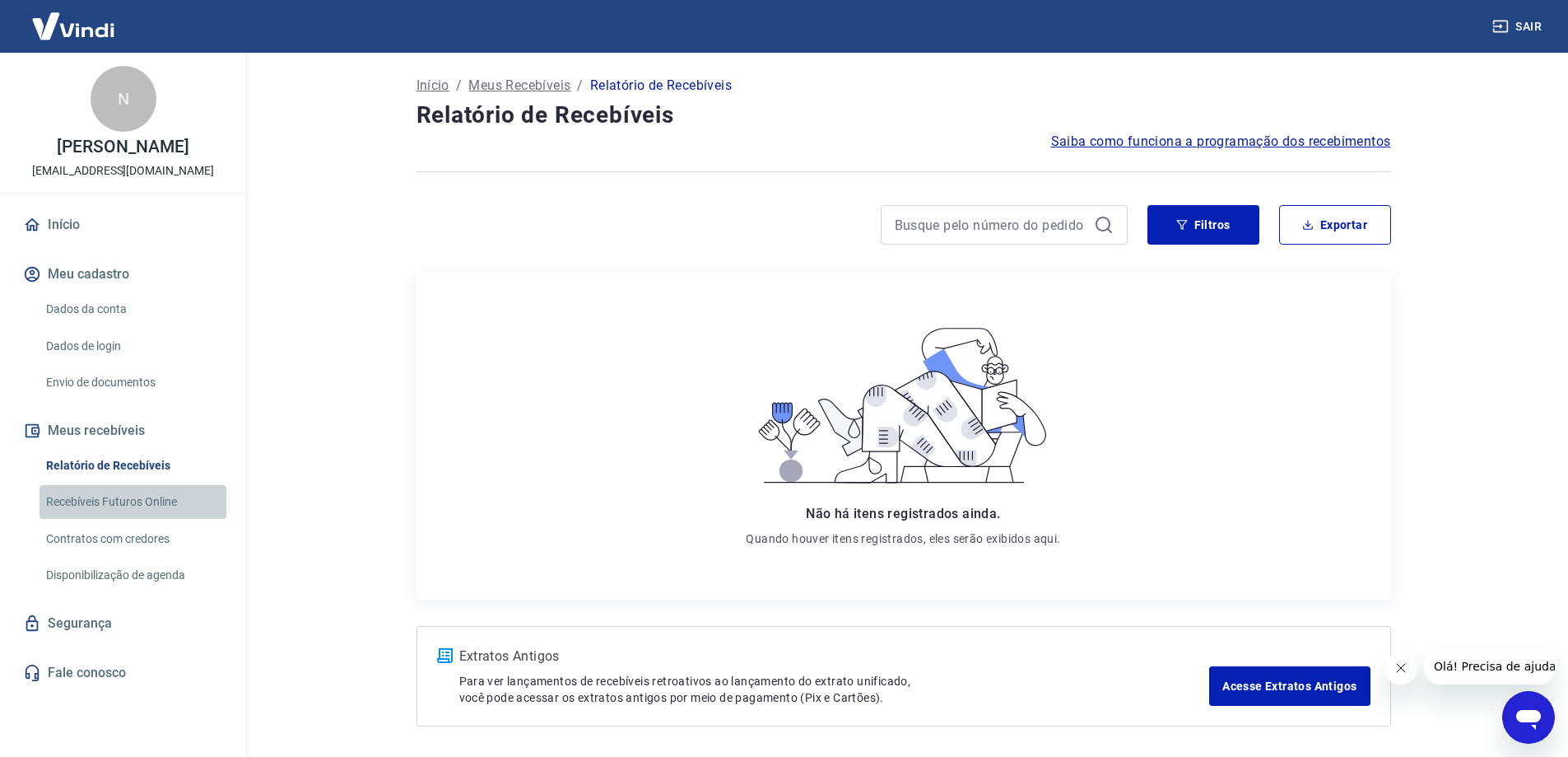
click at [77, 497] on link "Recebíveis Futuros Online" at bounding box center [133, 502] width 187 height 34
